Goal: Communication & Community: Answer question/provide support

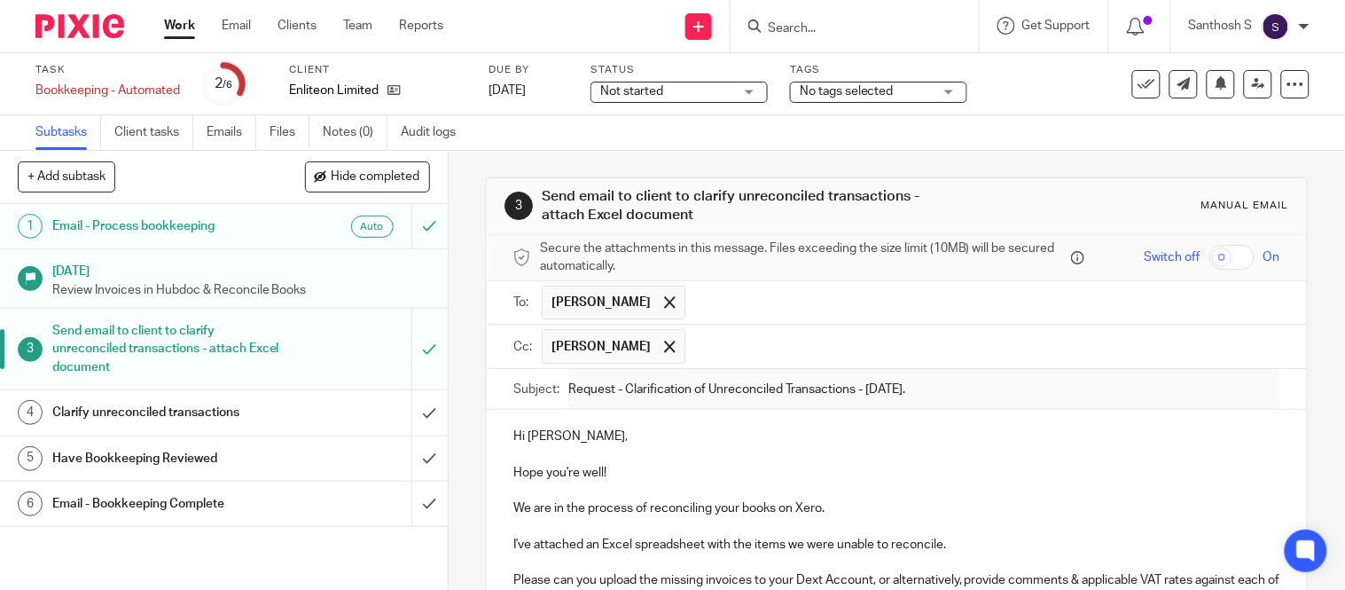
scroll to position [328, 0]
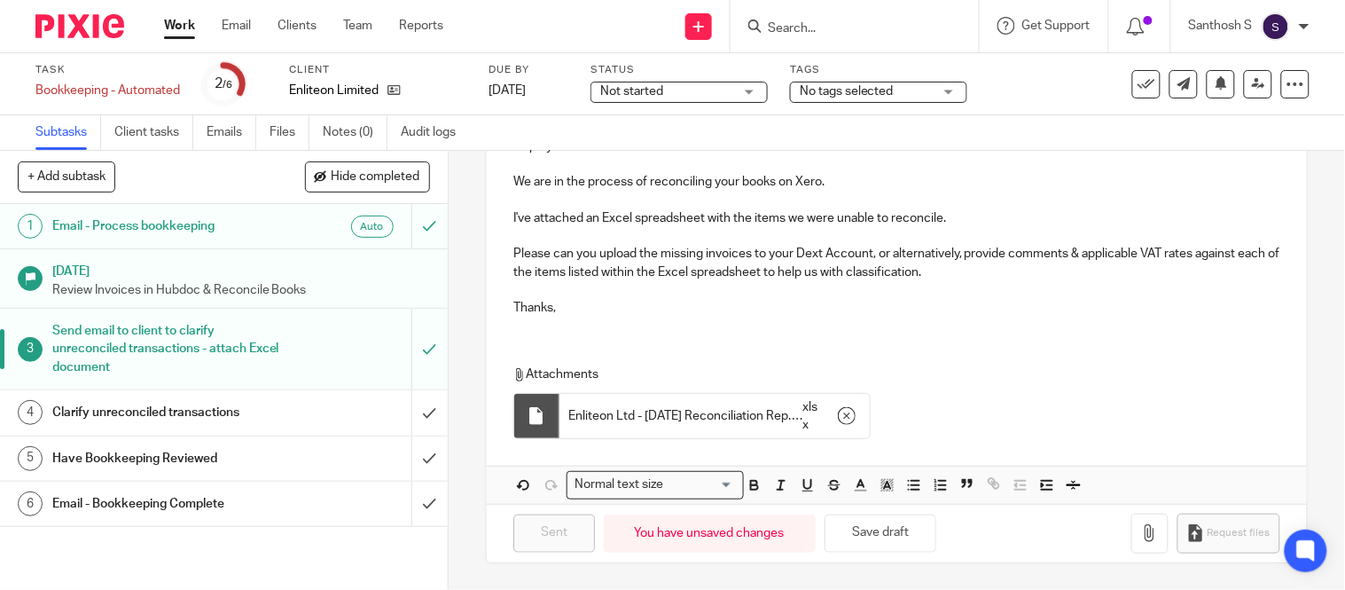
click at [793, 29] on input "Search" at bounding box center [846, 29] width 160 height 16
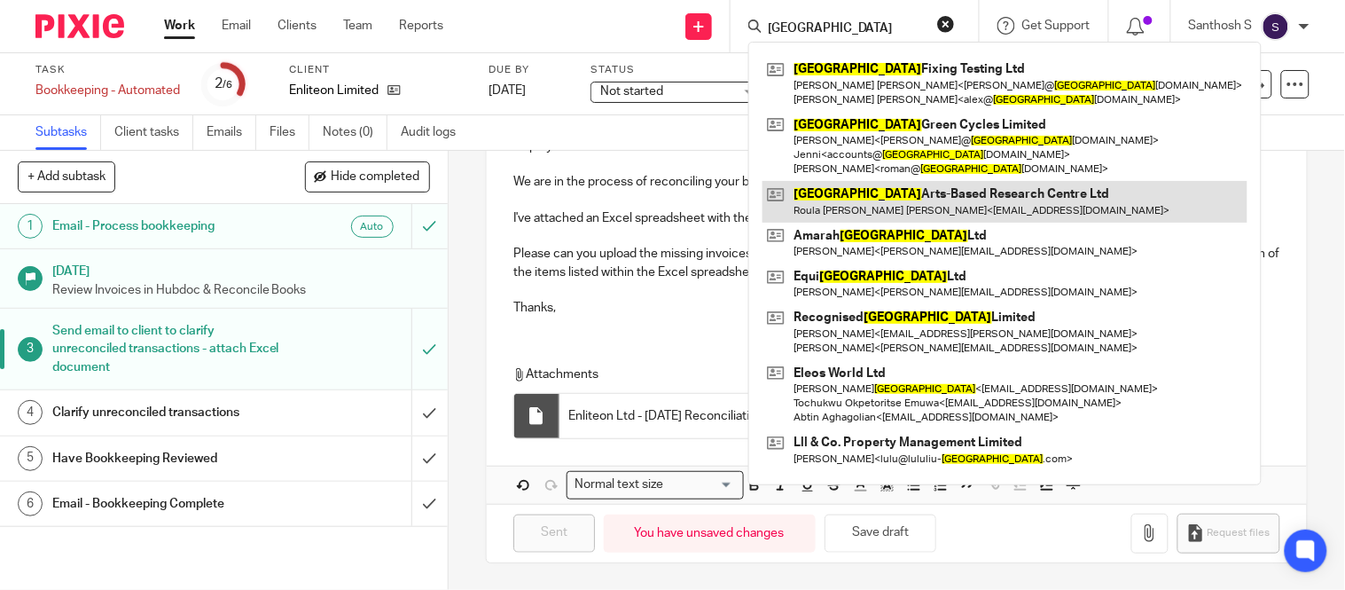
type input "london"
click at [870, 220] on link at bounding box center [1005, 201] width 485 height 41
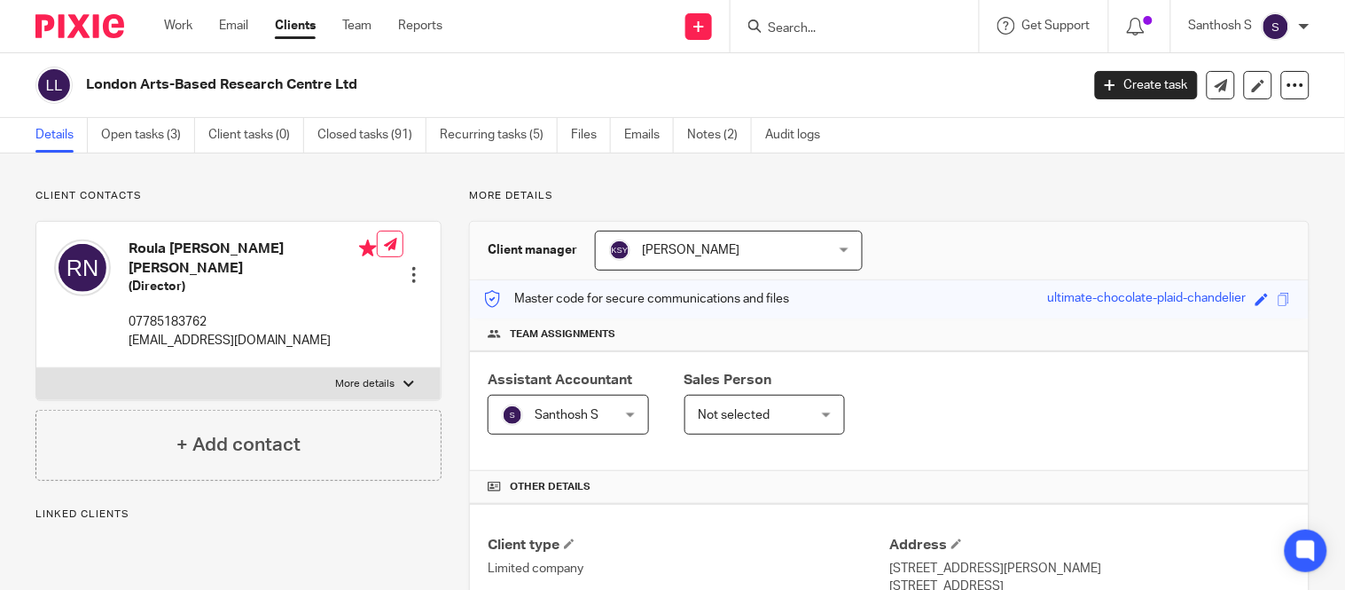
click at [156, 131] on link "Open tasks (3)" at bounding box center [148, 135] width 94 height 35
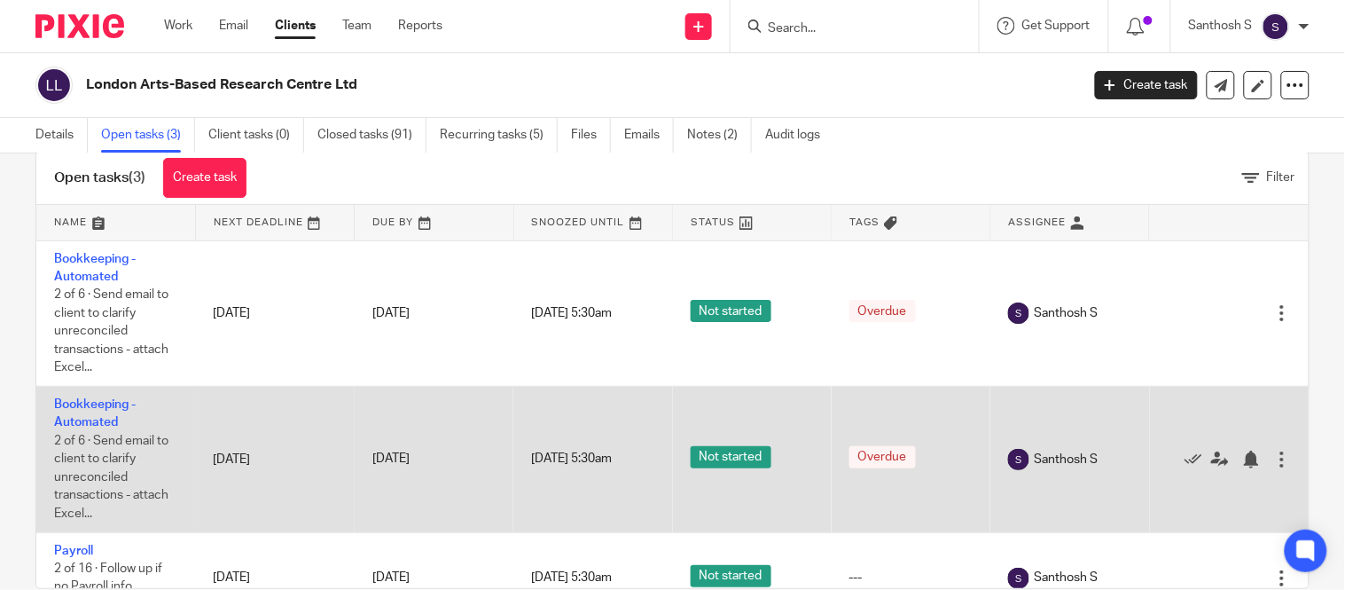
click at [98, 415] on td "Bookkeeping - Automated 2 of 6 · Send email to client to clarify unreconciled t…" at bounding box center [115, 460] width 159 height 146
drag, startPoint x: 94, startPoint y: 414, endPoint x: 89, endPoint y: 403, distance: 12.7
click at [89, 403] on td "Bookkeeping - Automated 2 of 6 · Send email to client to clarify unreconciled t…" at bounding box center [115, 460] width 159 height 146
click at [89, 403] on link "Bookkeeping - Automated" at bounding box center [95, 413] width 82 height 30
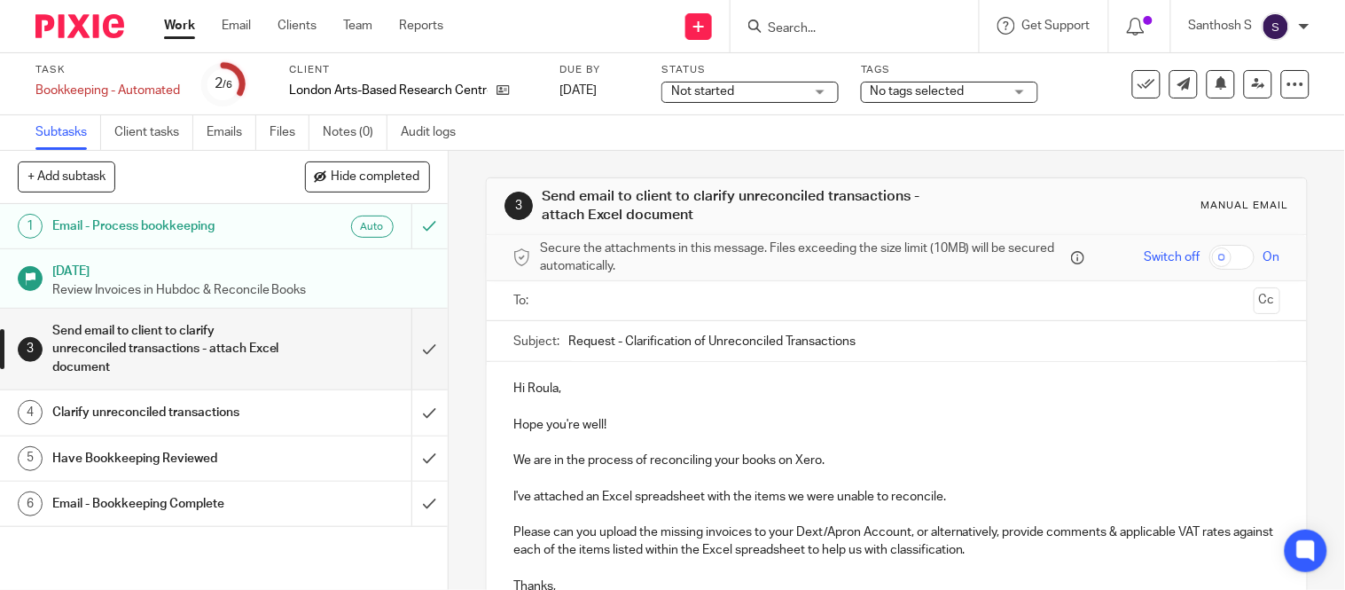
click at [866, 334] on input "Request - Clarification of Unreconciled Transactions" at bounding box center [924, 341] width 712 height 40
type input "Request - Clarification of Unreconciled Transactions - July 2025."
click at [802, 310] on input "text" at bounding box center [896, 301] width 700 height 20
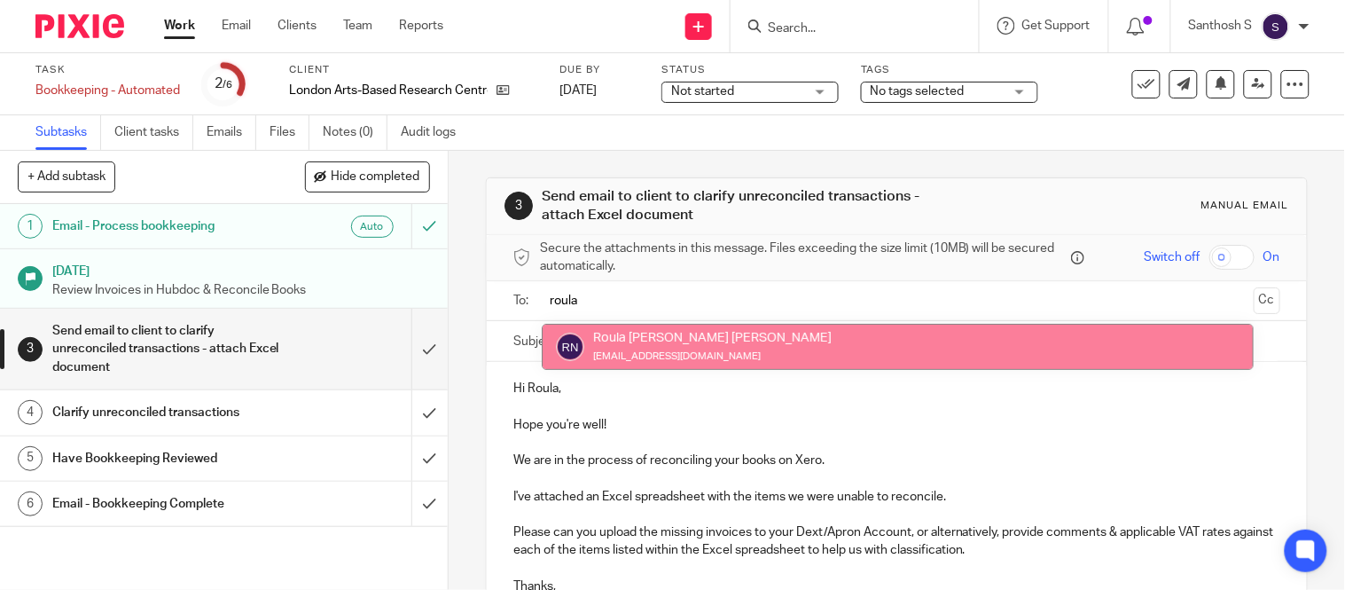
type input "roula"
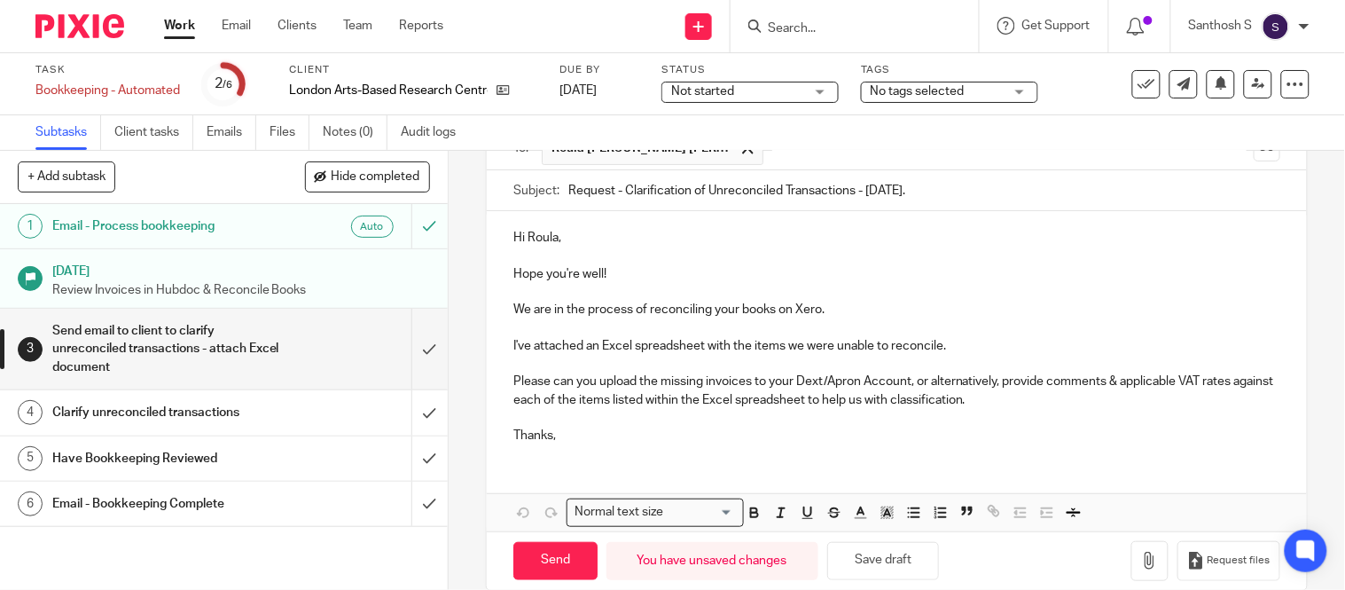
scroll to position [161, 0]
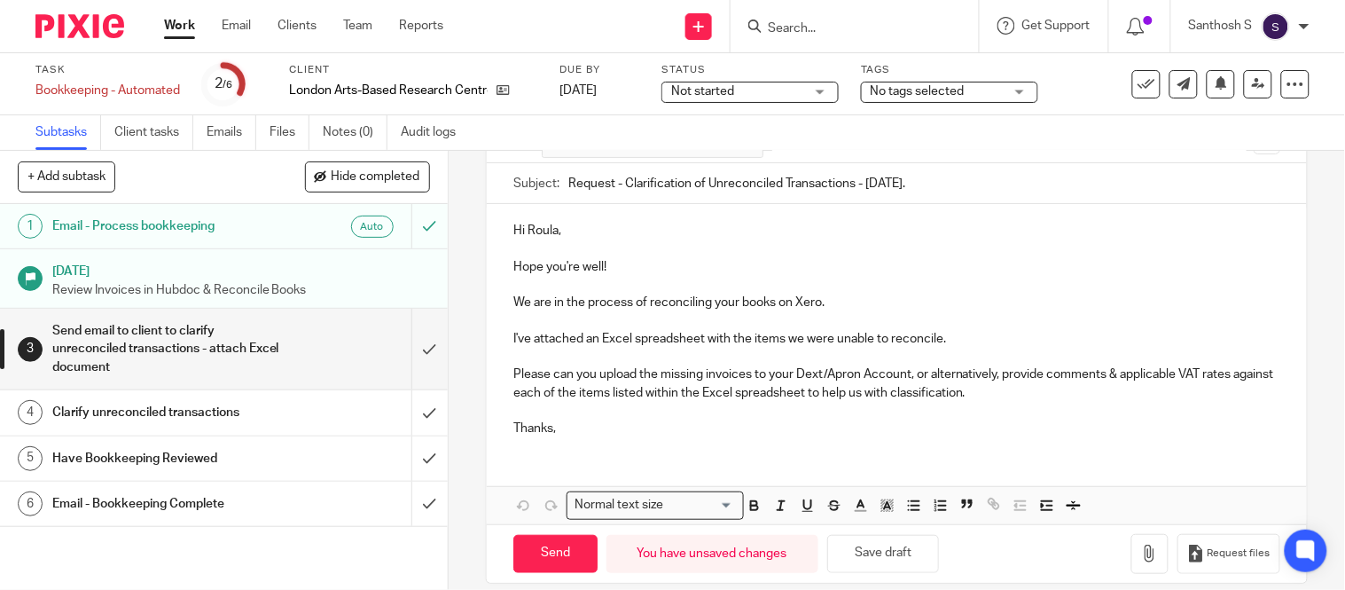
click at [856, 370] on p "I've attached an Excel spreadsheet with the items we were unable to reconcile. …" at bounding box center [896, 384] width 767 height 108
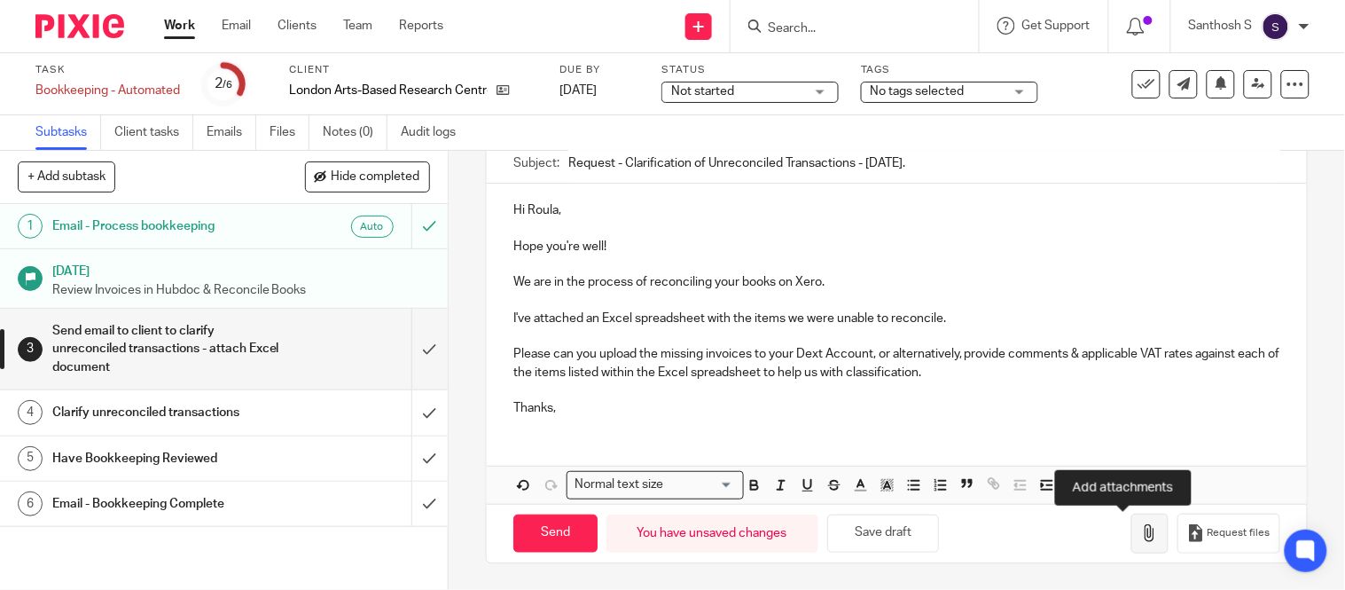
click at [1131, 552] on button "button" at bounding box center [1149, 533] width 37 height 40
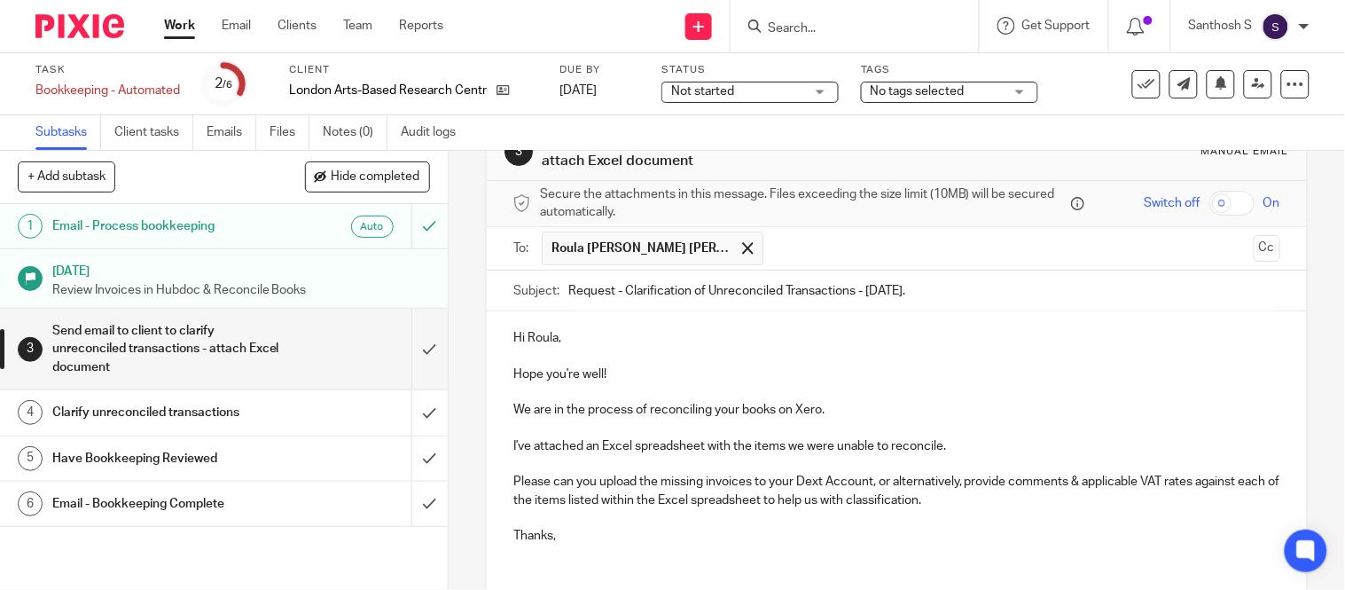
scroll to position [0, 0]
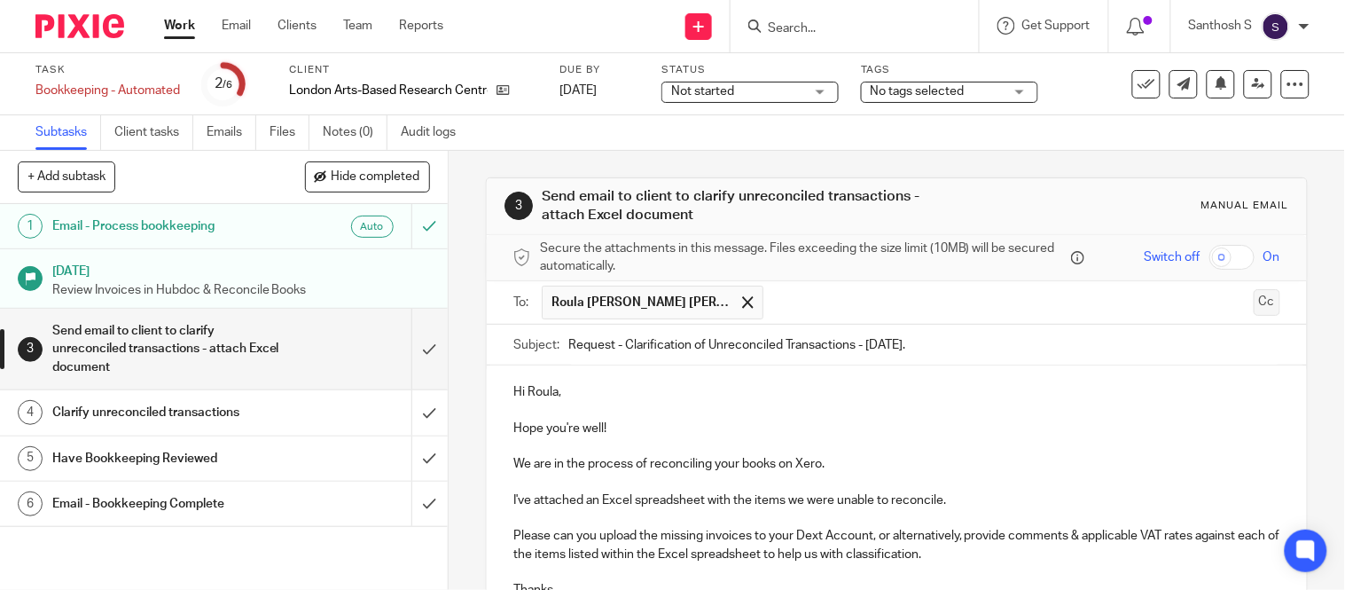
click at [1254, 305] on button "Cc" at bounding box center [1267, 302] width 27 height 27
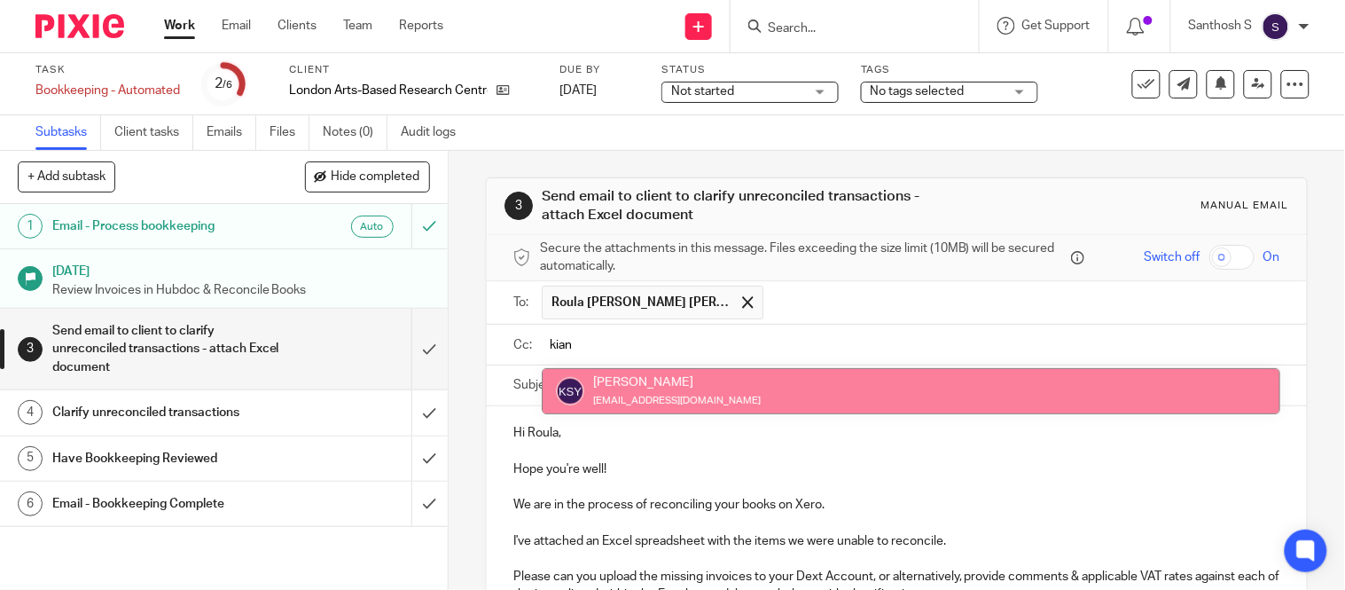
type input "kian"
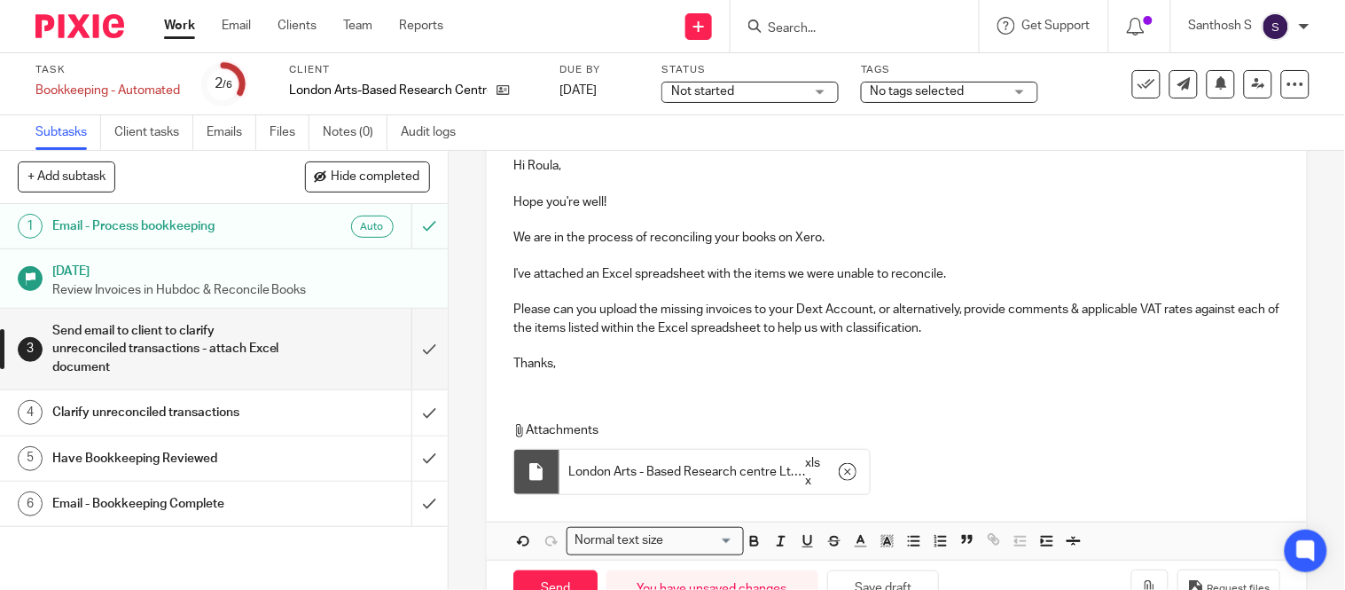
scroll to position [328, 0]
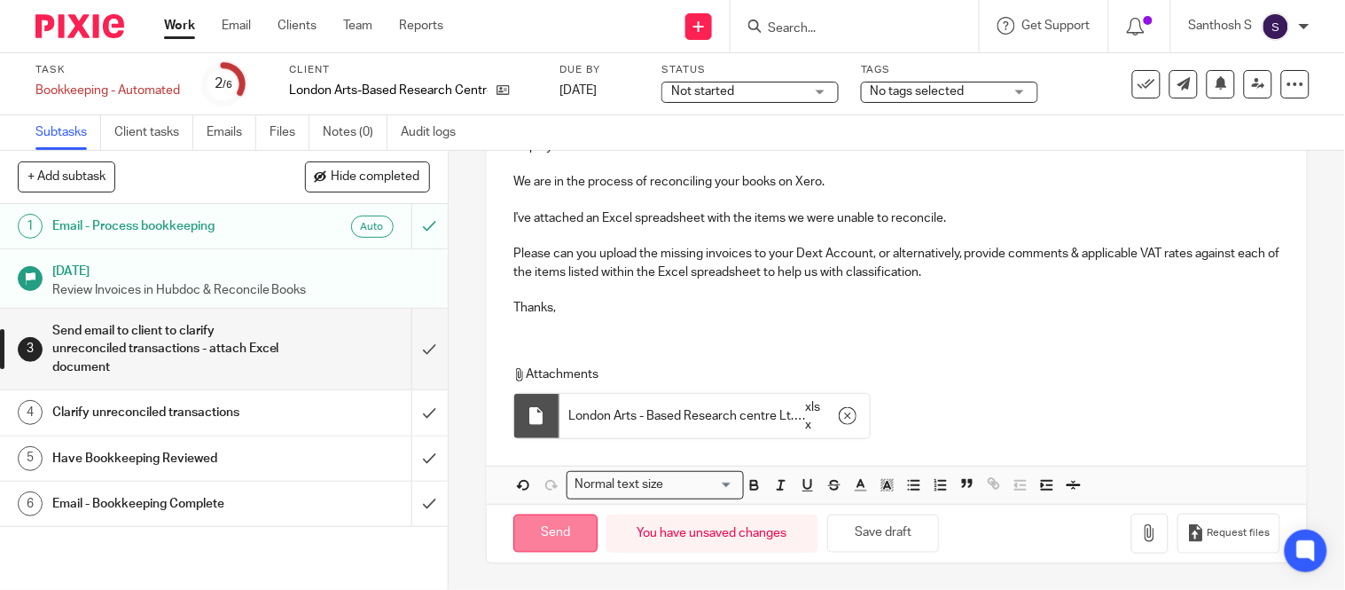
click at [546, 524] on input "Send" at bounding box center [555, 533] width 84 height 38
type input "Sent"
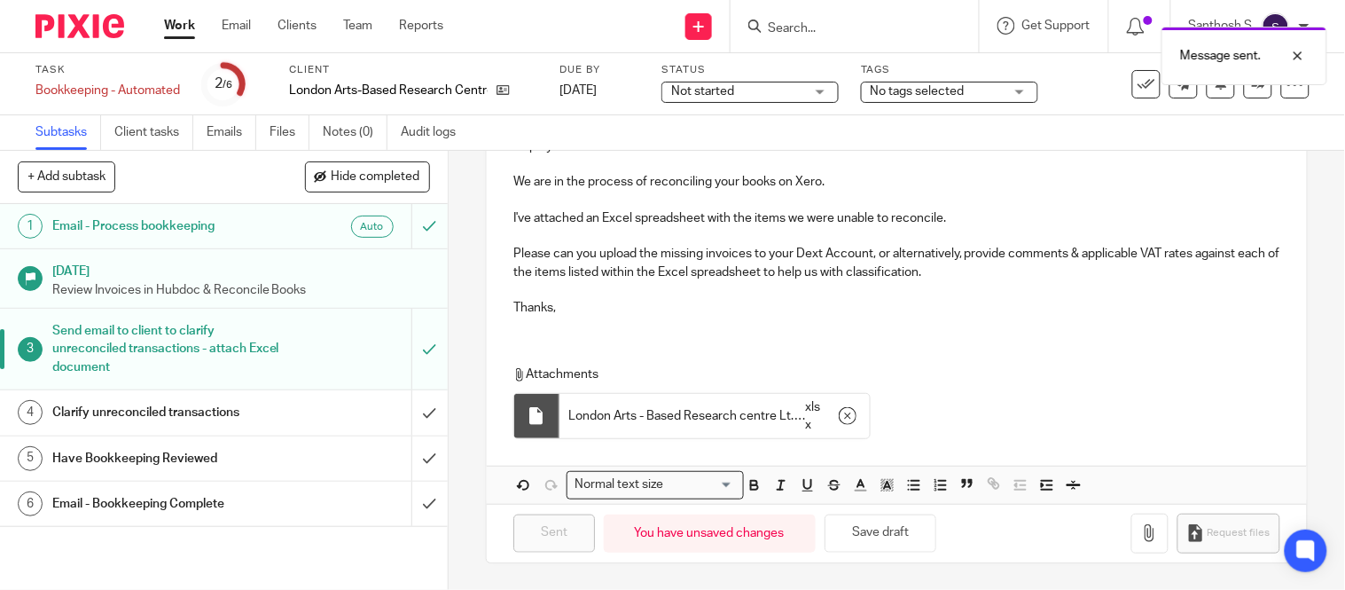
scroll to position [0, 0]
